Goal: Obtain resource: Download file/media

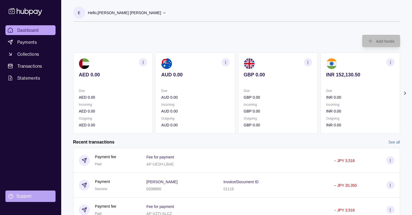
click at [30, 196] on div "Support" at bounding box center [23, 196] width 15 height 6
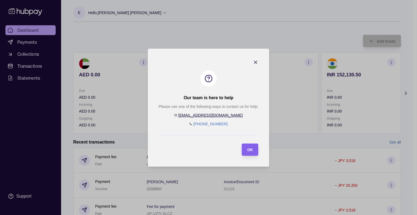
click at [254, 61] on icon "button" at bounding box center [255, 61] width 5 height 5
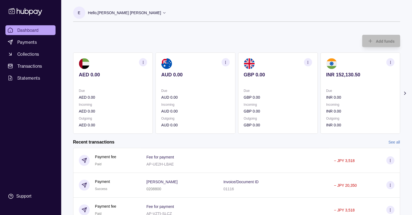
click at [404, 91] on icon at bounding box center [404, 92] width 5 height 5
click at [405, 93] on icon at bounding box center [404, 92] width 5 height 5
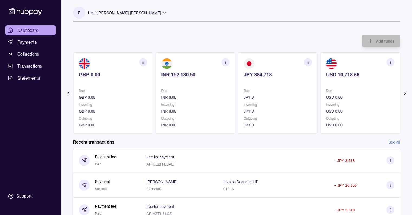
click at [404, 92] on icon at bounding box center [404, 92] width 5 height 5
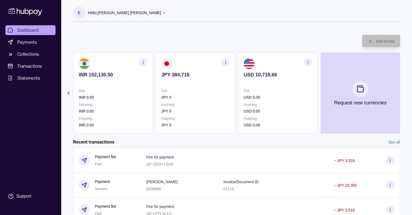
click at [79, 13] on p "E" at bounding box center [79, 13] width 2 height 6
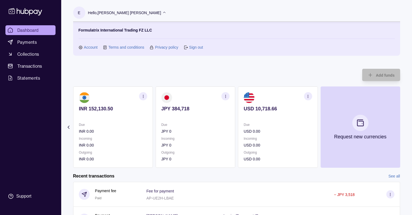
click at [90, 47] on link "Account" at bounding box center [91, 47] width 14 height 6
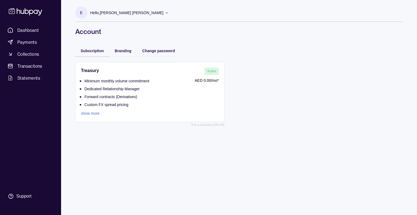
click at [85, 113] on link "show more" at bounding box center [115, 113] width 68 height 6
click at [123, 50] on span "Branding" at bounding box center [123, 51] width 17 height 4
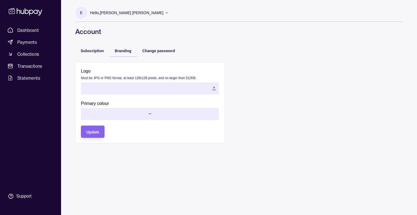
click at [108, 12] on p "Hello, [PERSON_NAME] [PERSON_NAME]" at bounding box center [126, 13] width 73 height 6
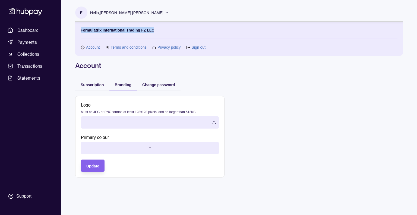
drag, startPoint x: 135, startPoint y: 30, endPoint x: 72, endPoint y: 31, distance: 62.6
click at [72, 31] on div "E Hello, [PERSON_NAME] [PERSON_NAME] Formulatrix International Trading FZ LLC A…" at bounding box center [238, 91] width 349 height 183
copy p "Formulatrix International Trading FZ LLC"
click at [32, 28] on span "Dashboard" at bounding box center [27, 30] width 21 height 7
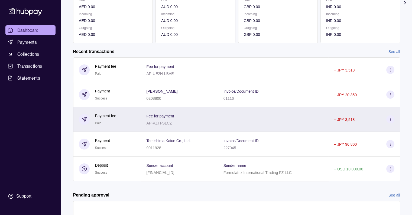
scroll to position [81, 0]
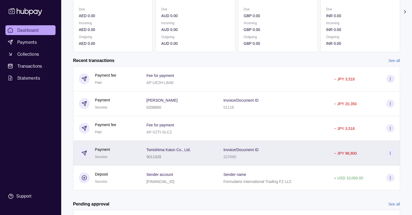
click at [392, 153] on icon at bounding box center [391, 153] width 4 height 4
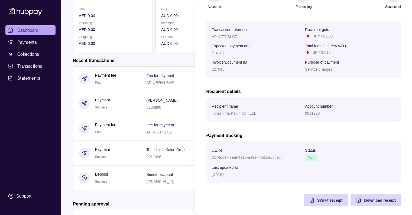
scroll to position [70, 0]
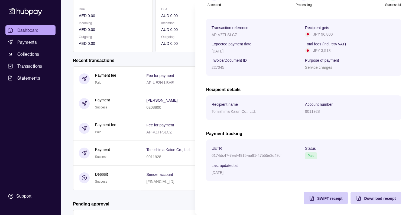
click at [322, 197] on span "SWIFT receipt" at bounding box center [330, 198] width 25 height 4
click at [376, 197] on span "Download receipt" at bounding box center [380, 198] width 32 height 4
click at [24, 77] on html "Dashboard Payments Collections Transactions Statements Support E Hello, [PERSON…" at bounding box center [206, 92] width 412 height 347
